Goal: Information Seeking & Learning: Learn about a topic

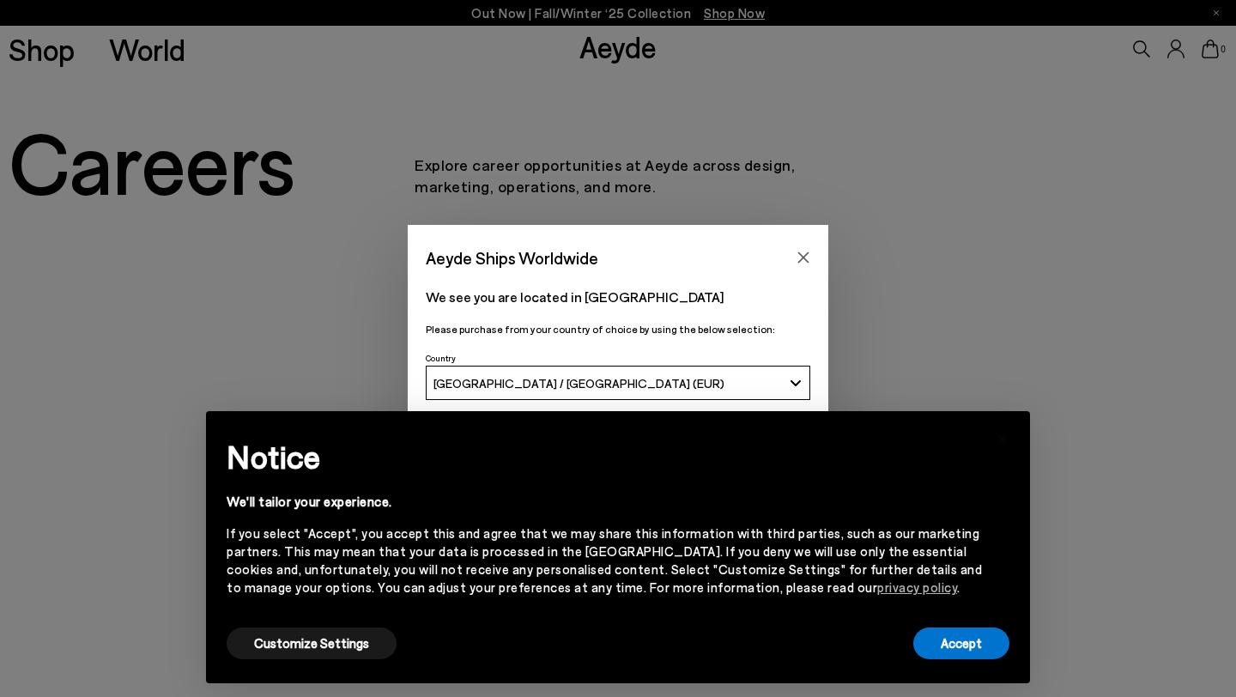
click at [805, 252] on icon "Close" at bounding box center [804, 258] width 14 height 14
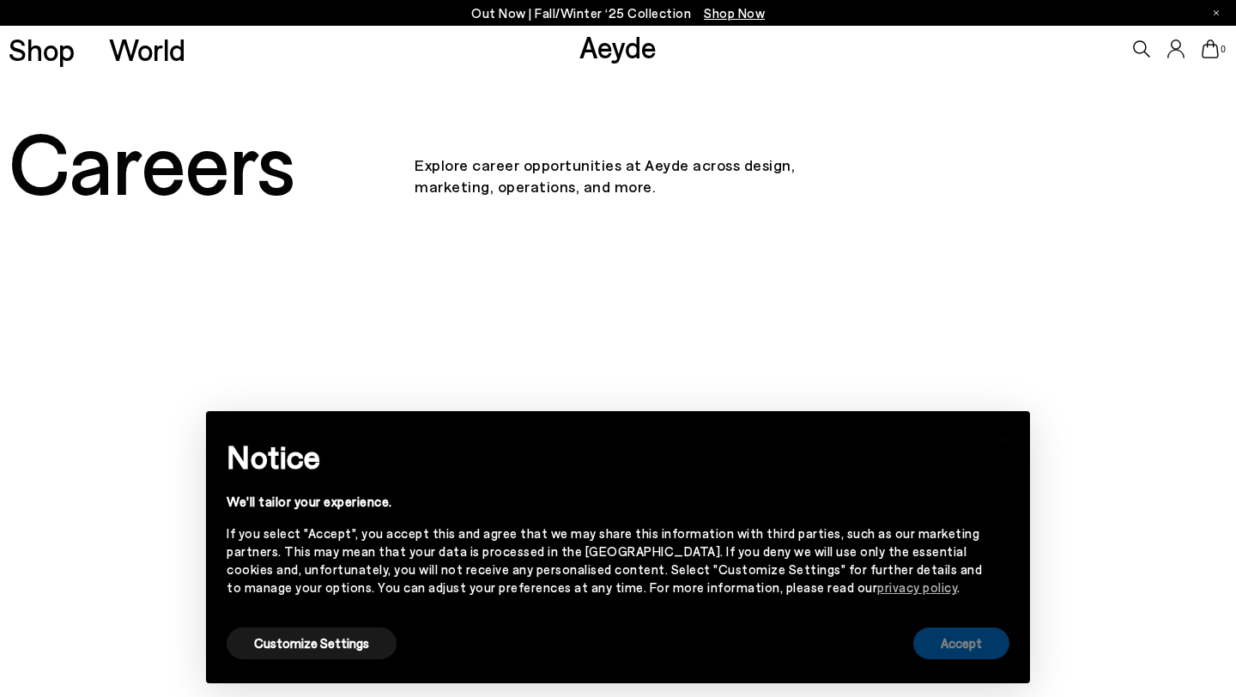
click at [961, 651] on button "Accept" at bounding box center [962, 644] width 96 height 32
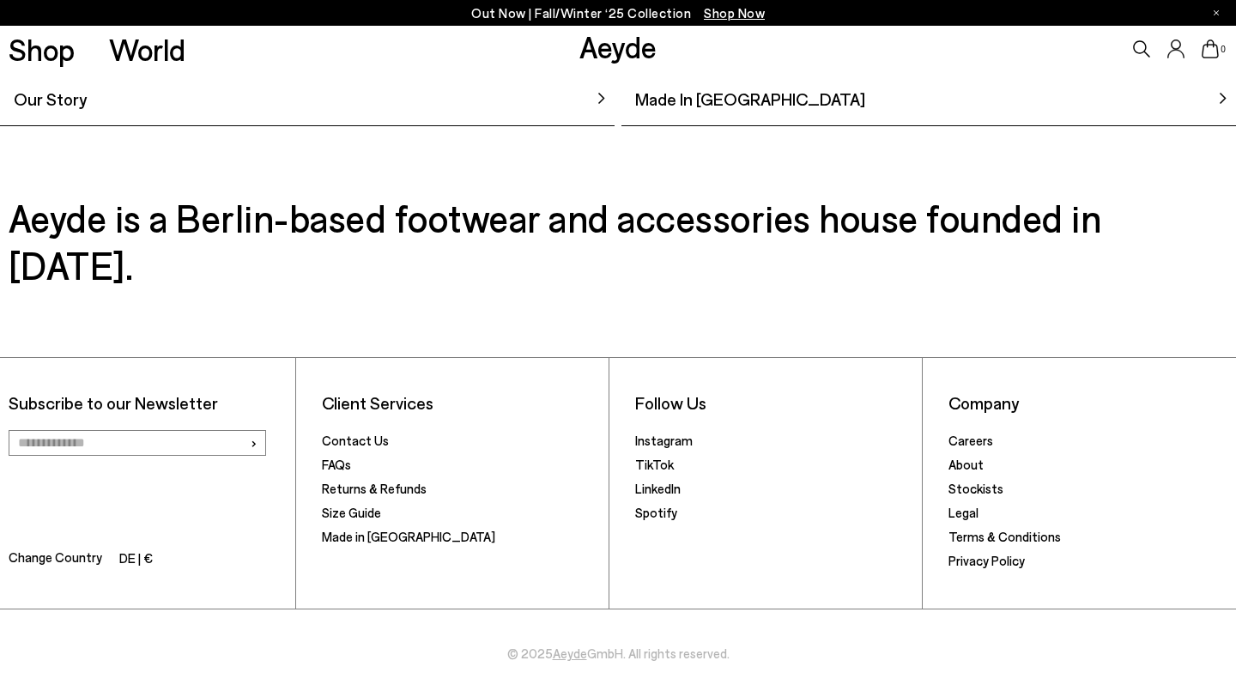
scroll to position [1663, 0]
click at [984, 442] on link "Careers" at bounding box center [971, 440] width 45 height 15
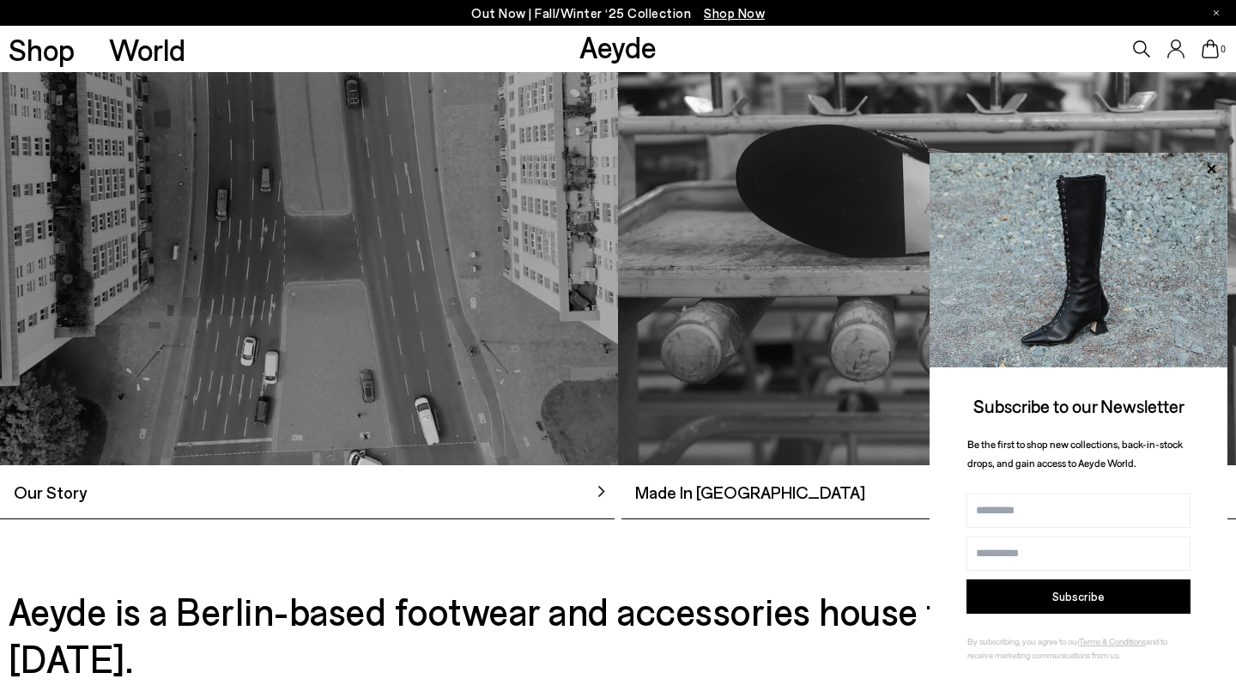
scroll to position [1374, 0]
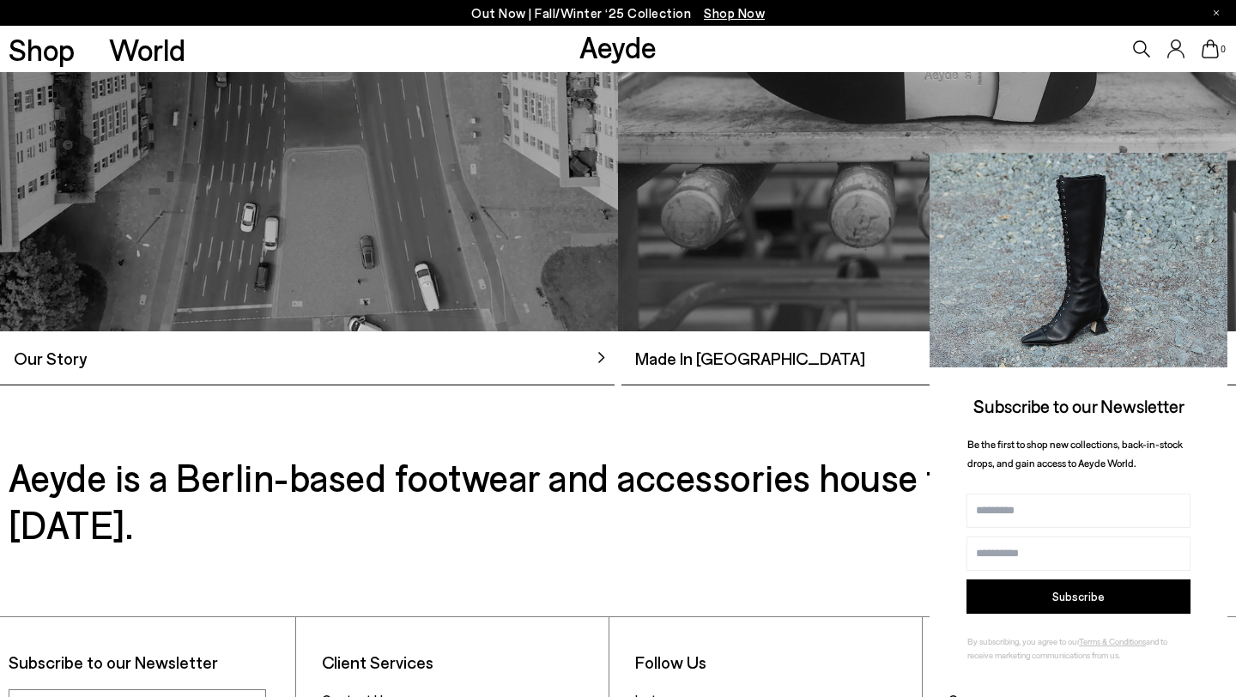
click at [1209, 176] on icon at bounding box center [1211, 169] width 22 height 22
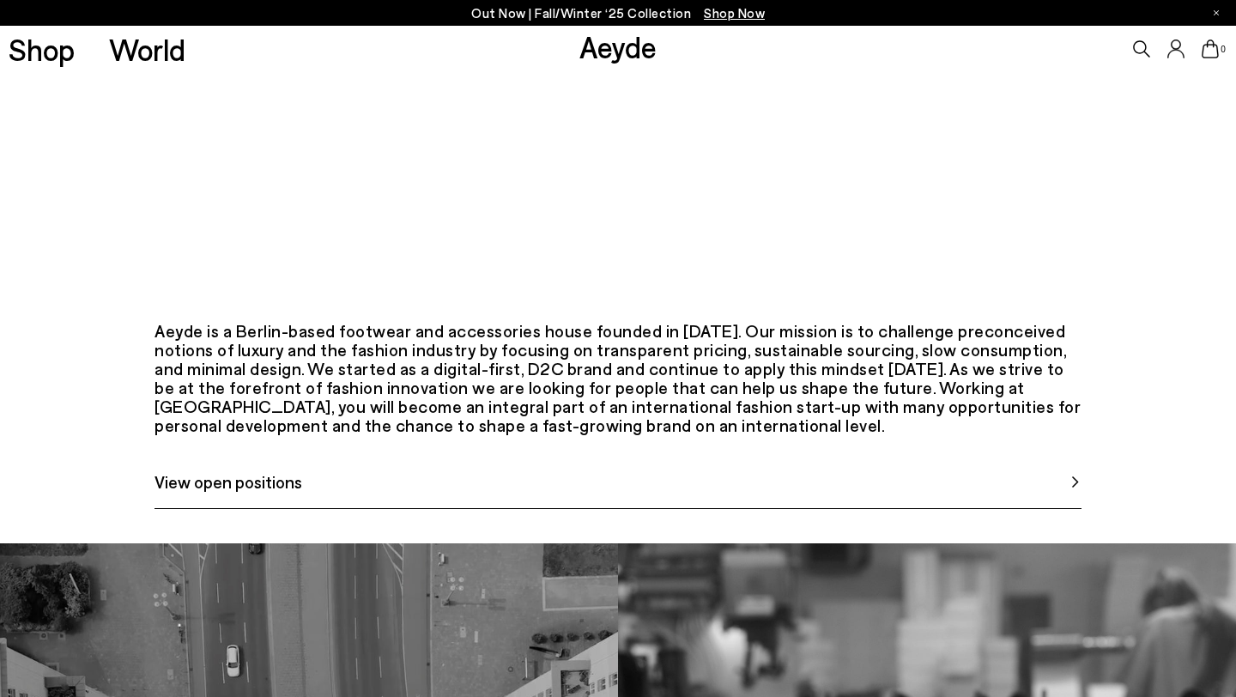
scroll to position [610, 0]
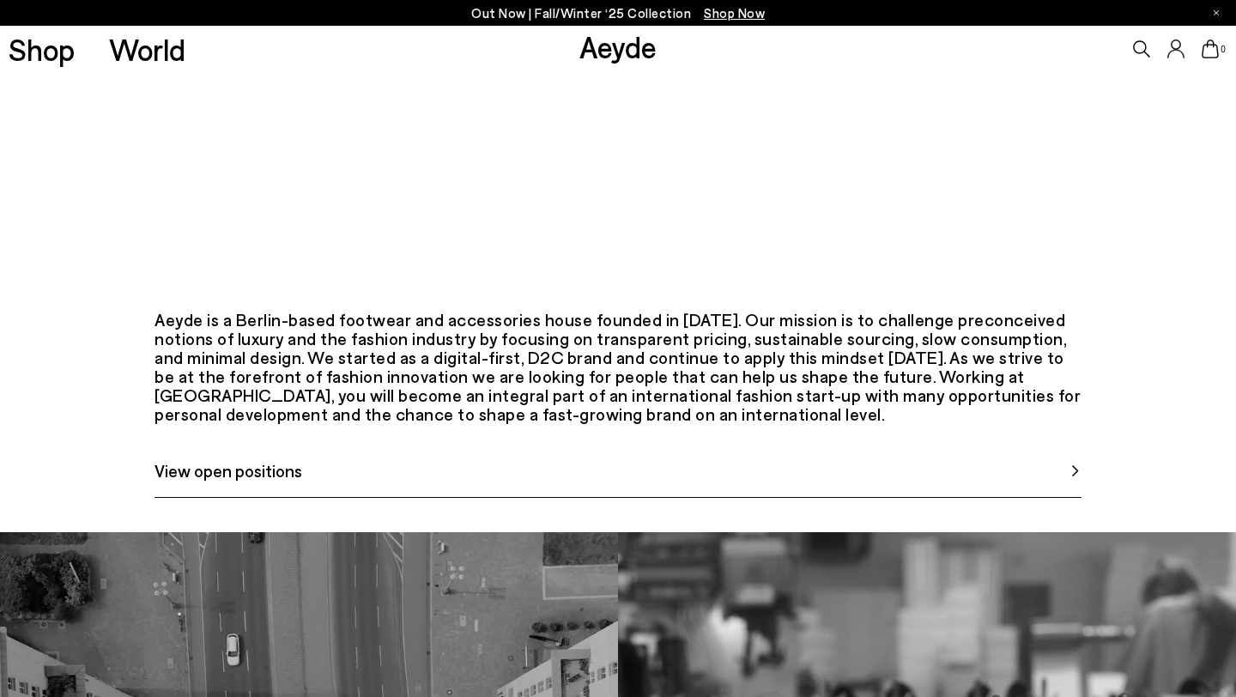
click at [677, 498] on link "View open positions" at bounding box center [618, 478] width 927 height 40
